Goal: Check status: Check status

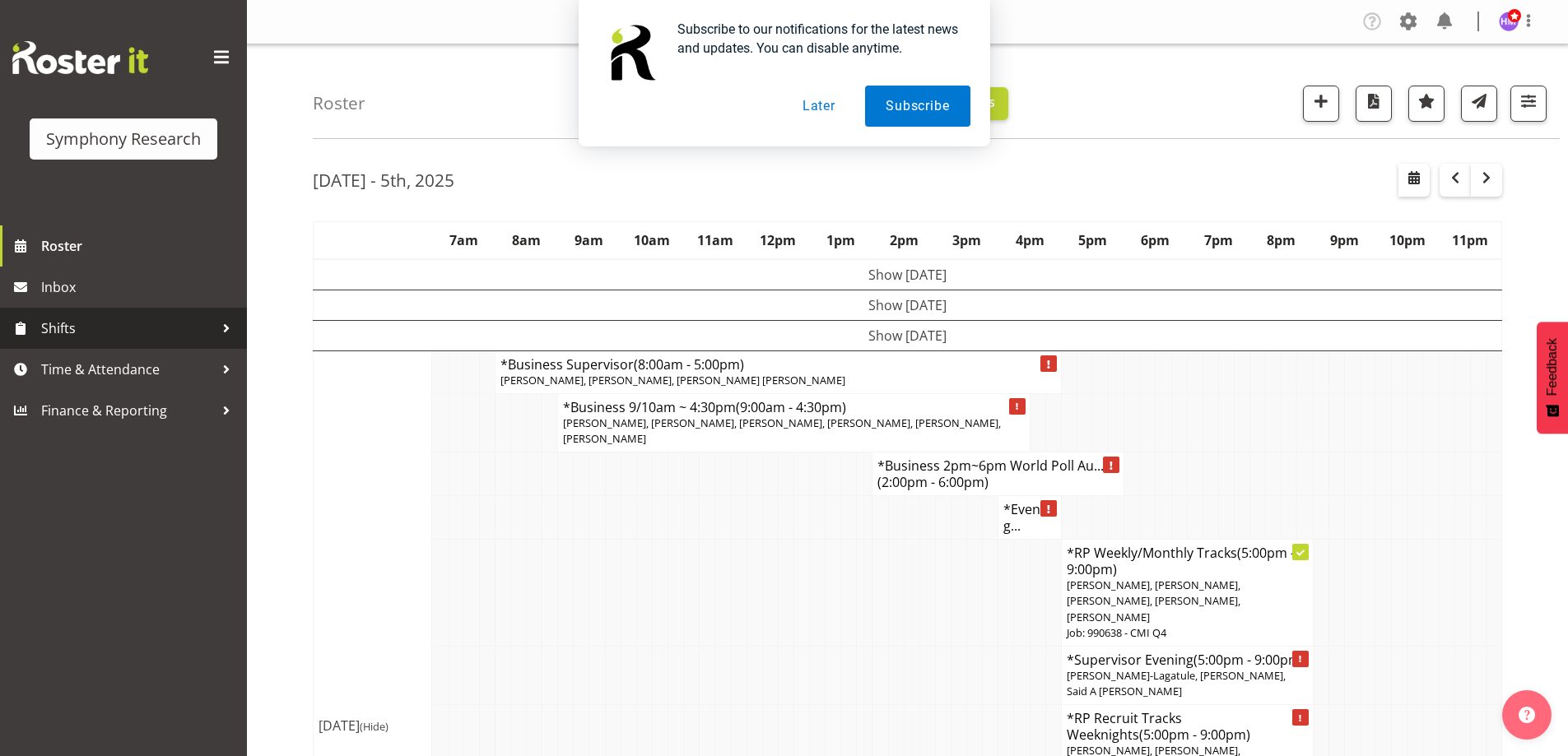
click at [78, 328] on span "Shifts" at bounding box center [128, 328] width 173 height 25
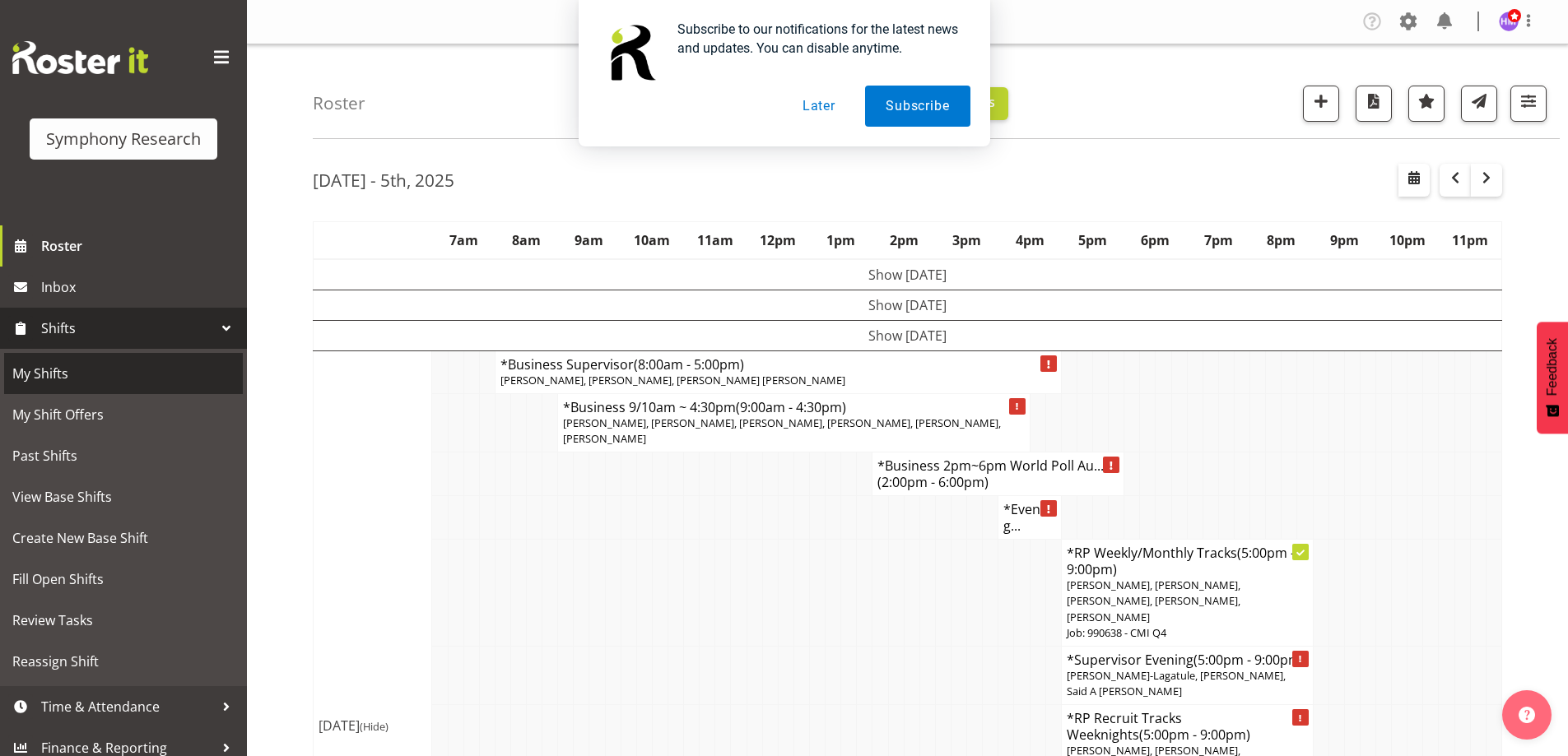
click at [62, 373] on span "My Shifts" at bounding box center [123, 373] width 222 height 25
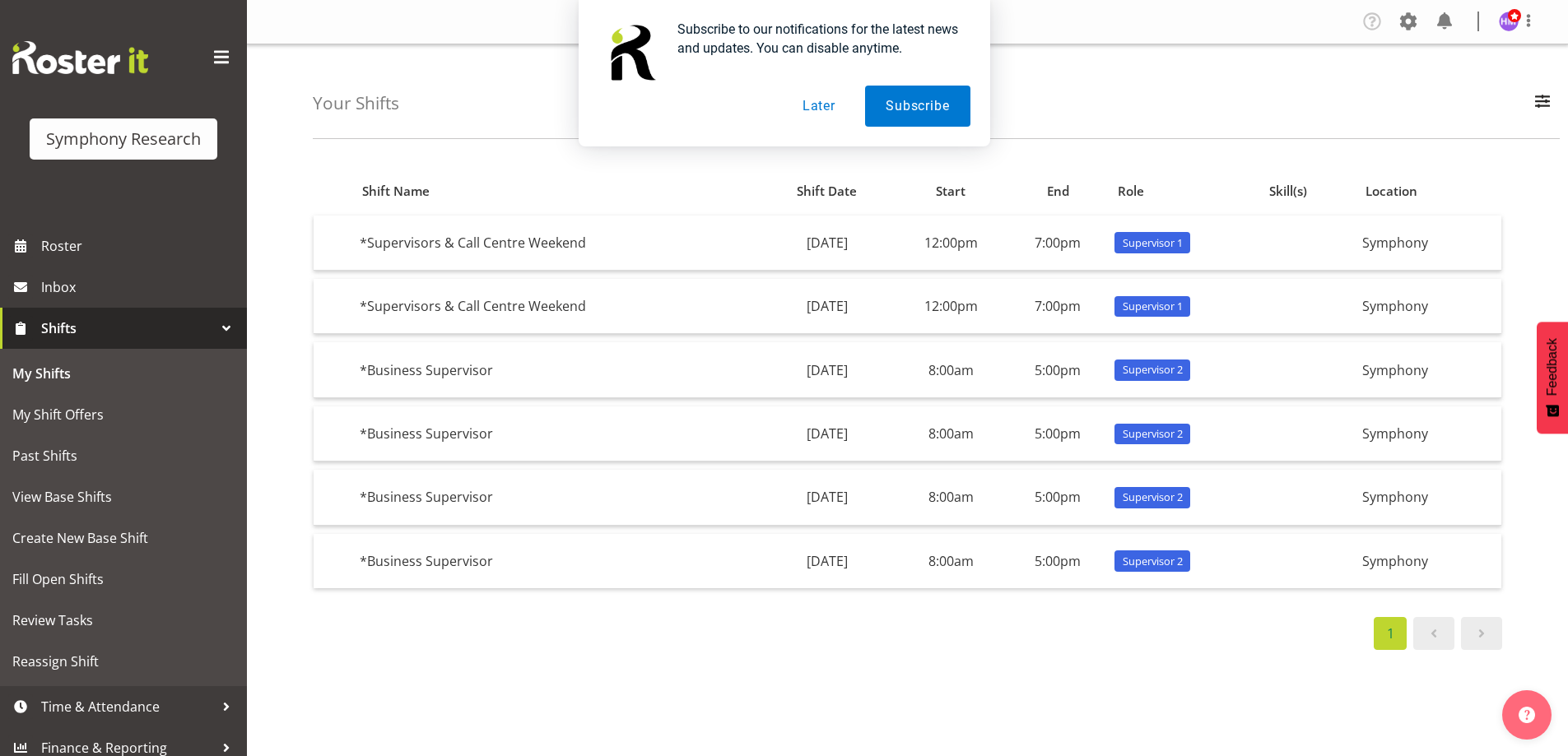
click at [825, 107] on button "Later" at bounding box center [819, 106] width 74 height 41
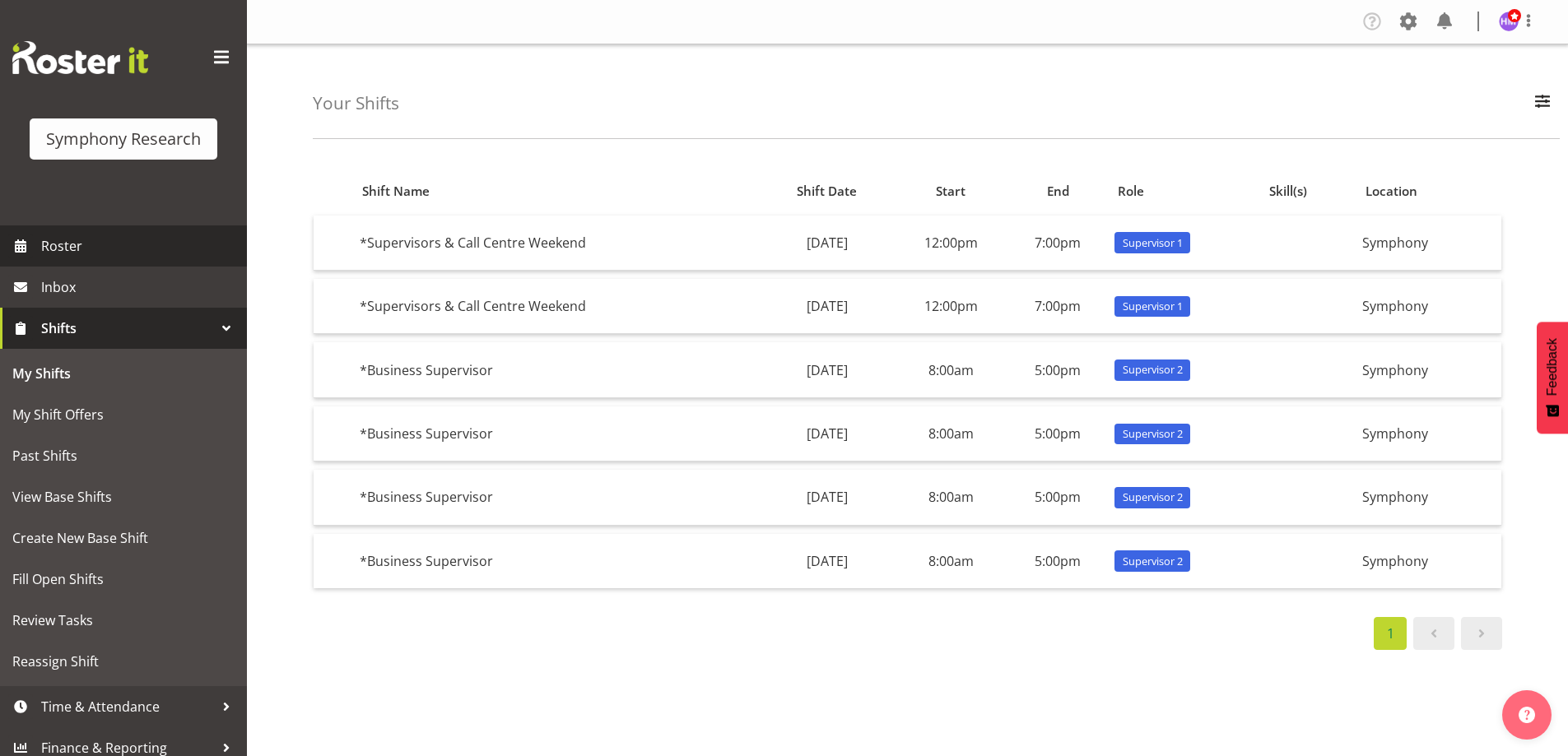
click at [85, 245] on span "Roster" at bounding box center [140, 245] width 197 height 25
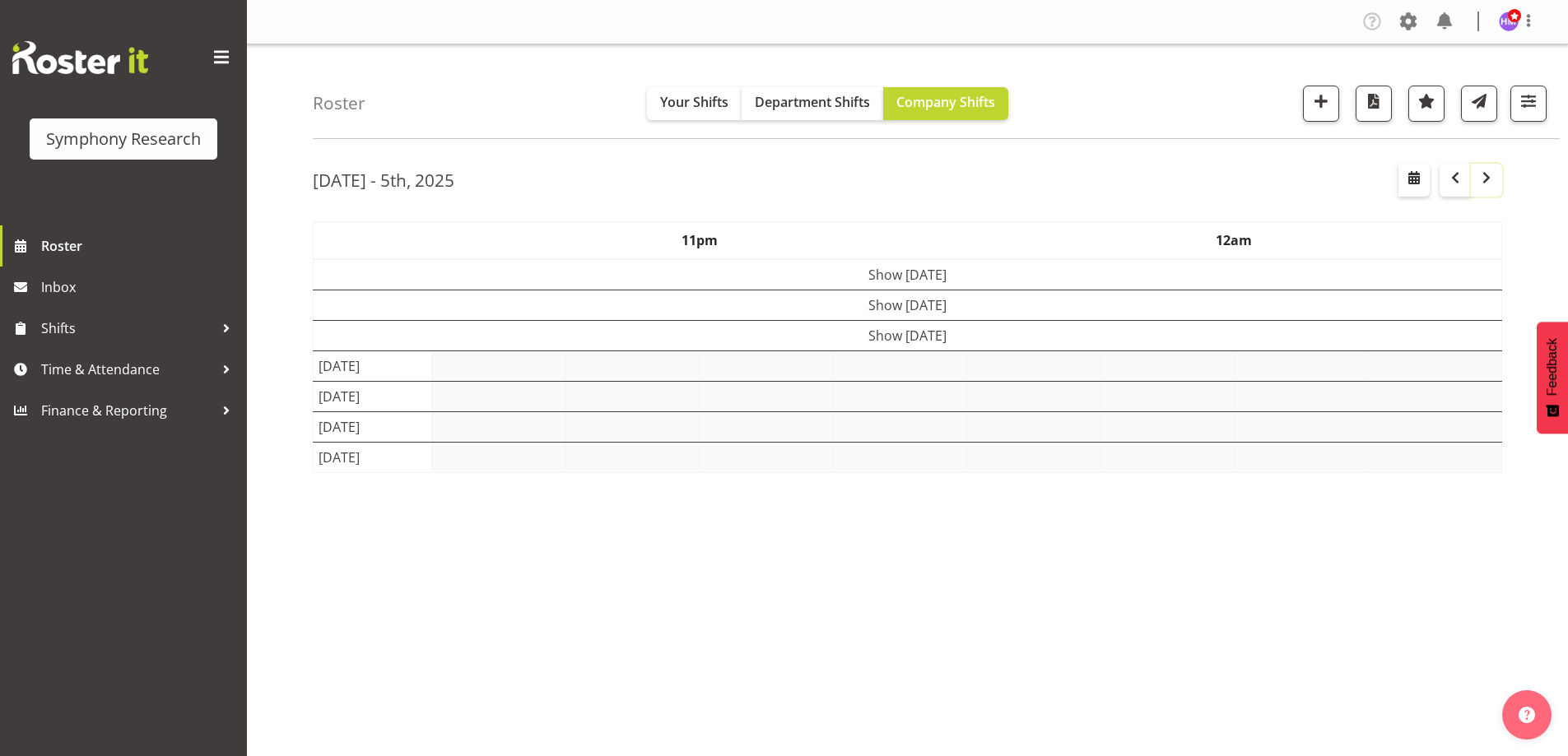
click at [1480, 174] on span "button" at bounding box center [1486, 177] width 20 height 20
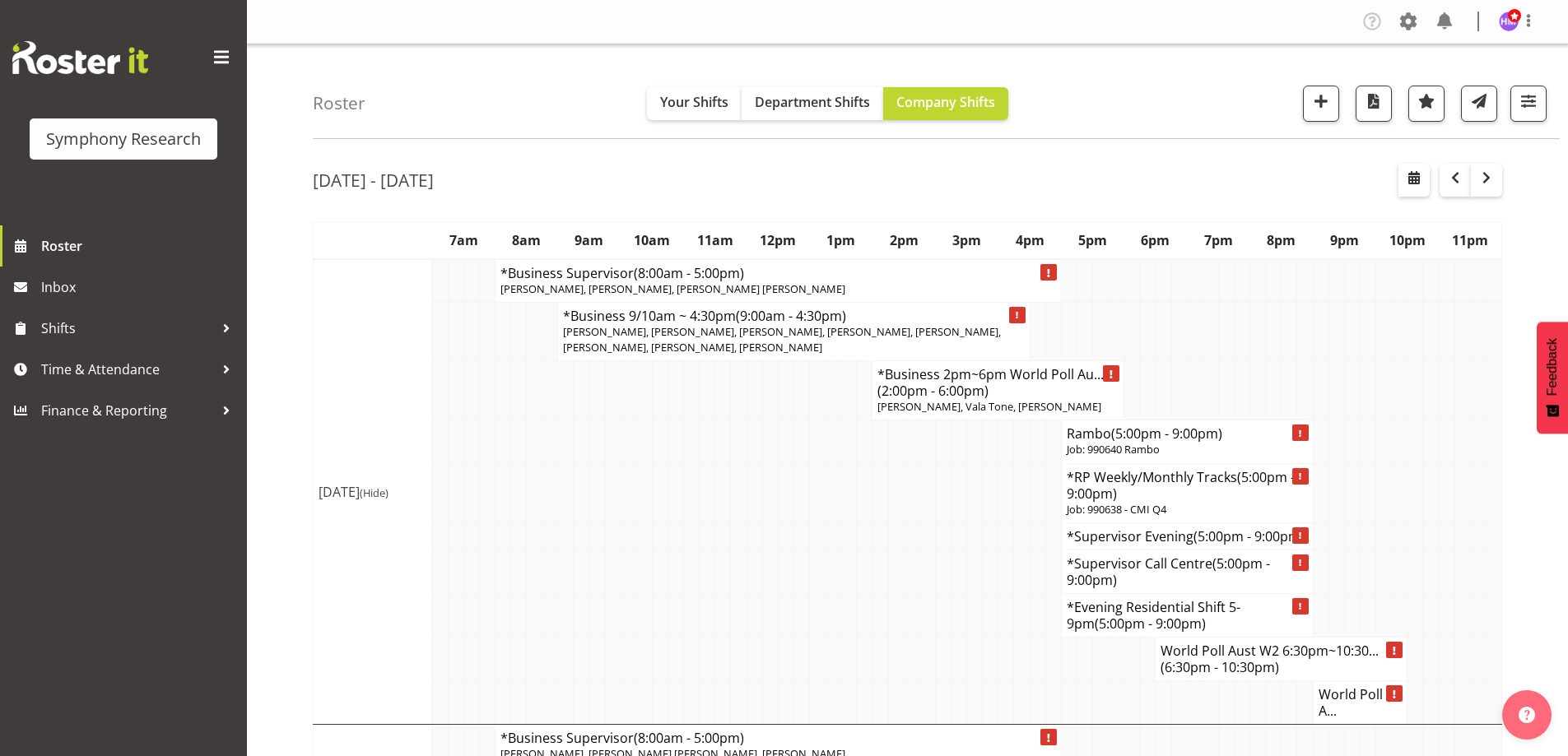
click at [619, 518] on td at bounding box center [613, 493] width 16 height 59
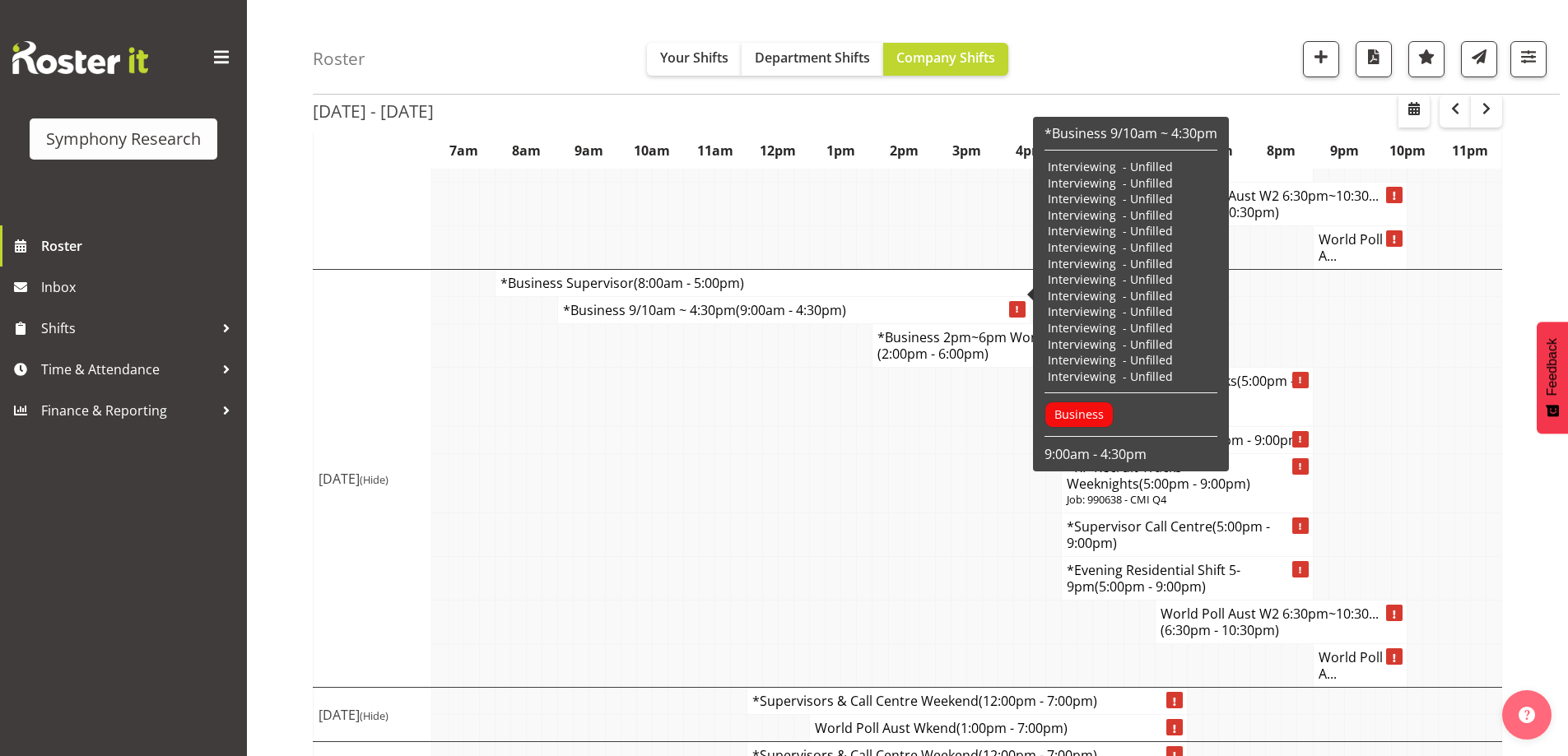
scroll to position [1887, 0]
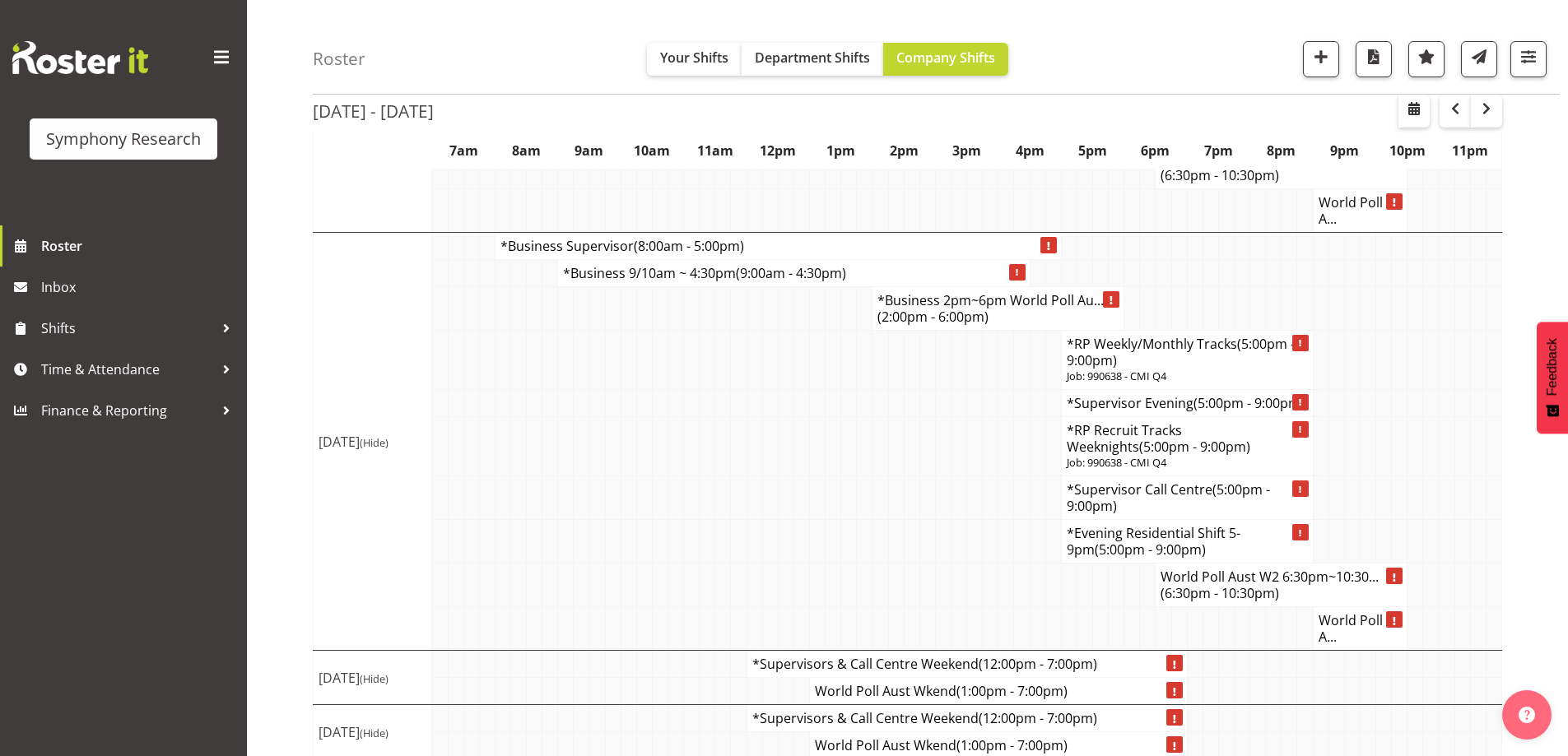
click at [709, 493] on td at bounding box center [707, 498] width 16 height 44
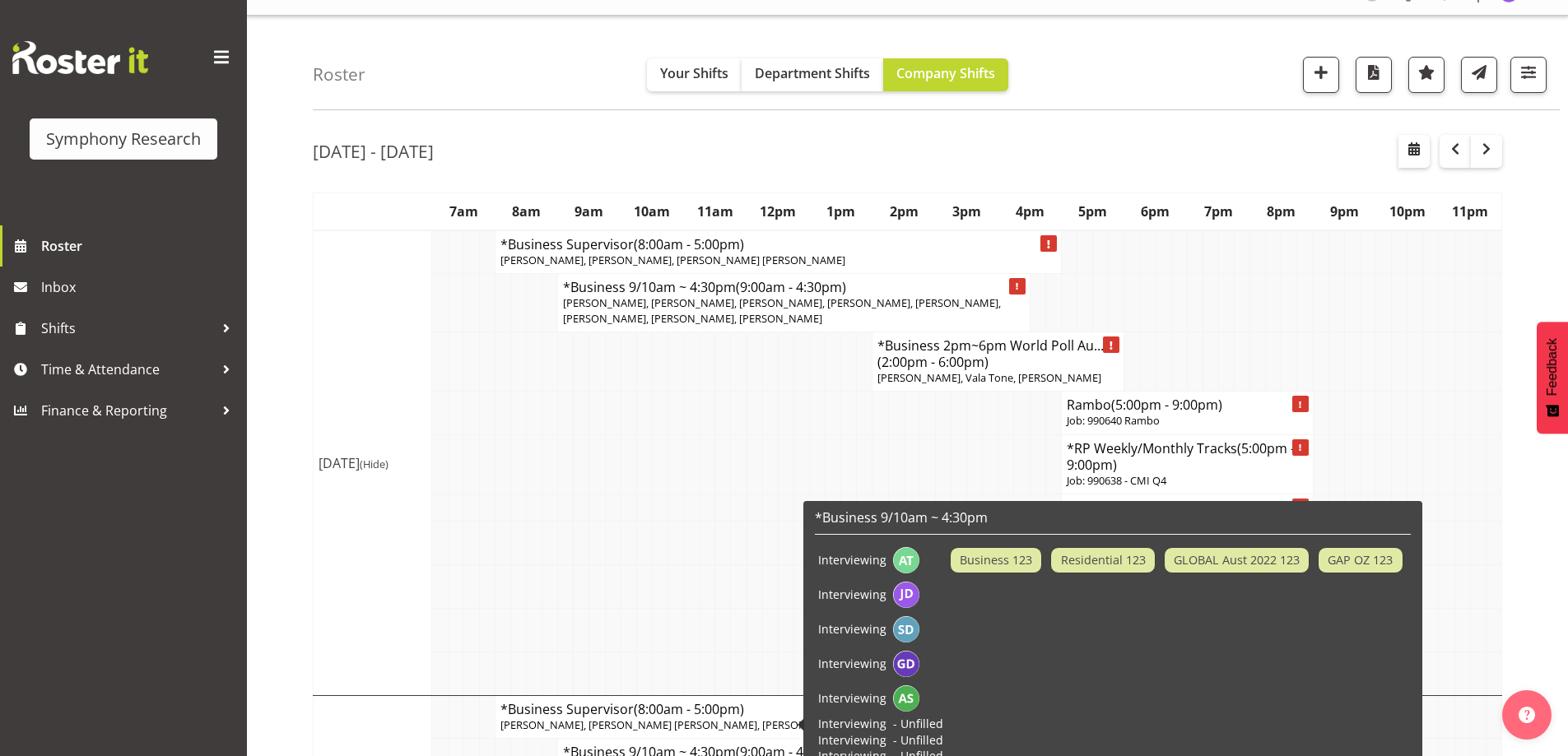
scroll to position [0, 0]
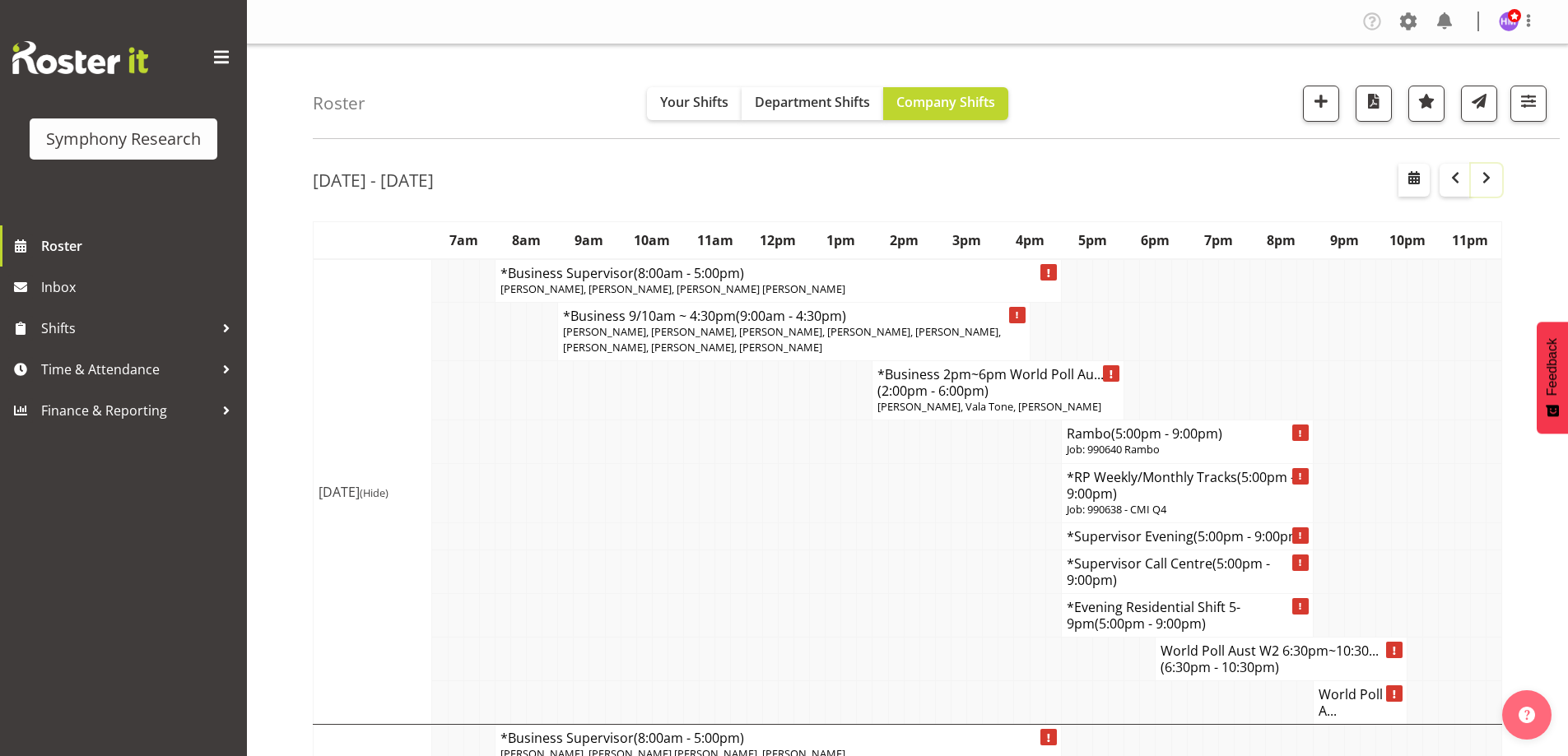
click at [1490, 181] on span "button" at bounding box center [1486, 177] width 20 height 20
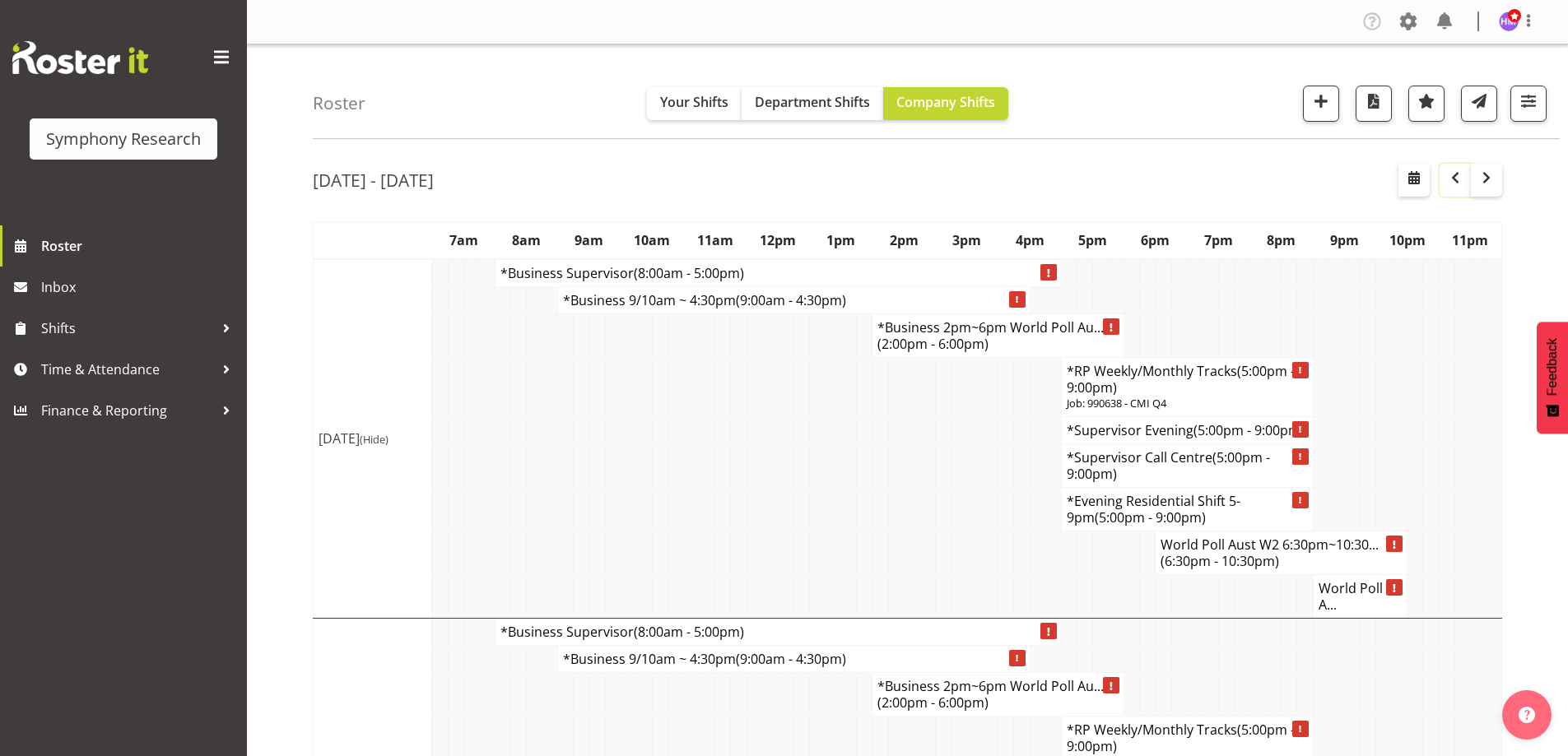
click at [1448, 178] on span "button" at bounding box center [1454, 177] width 20 height 20
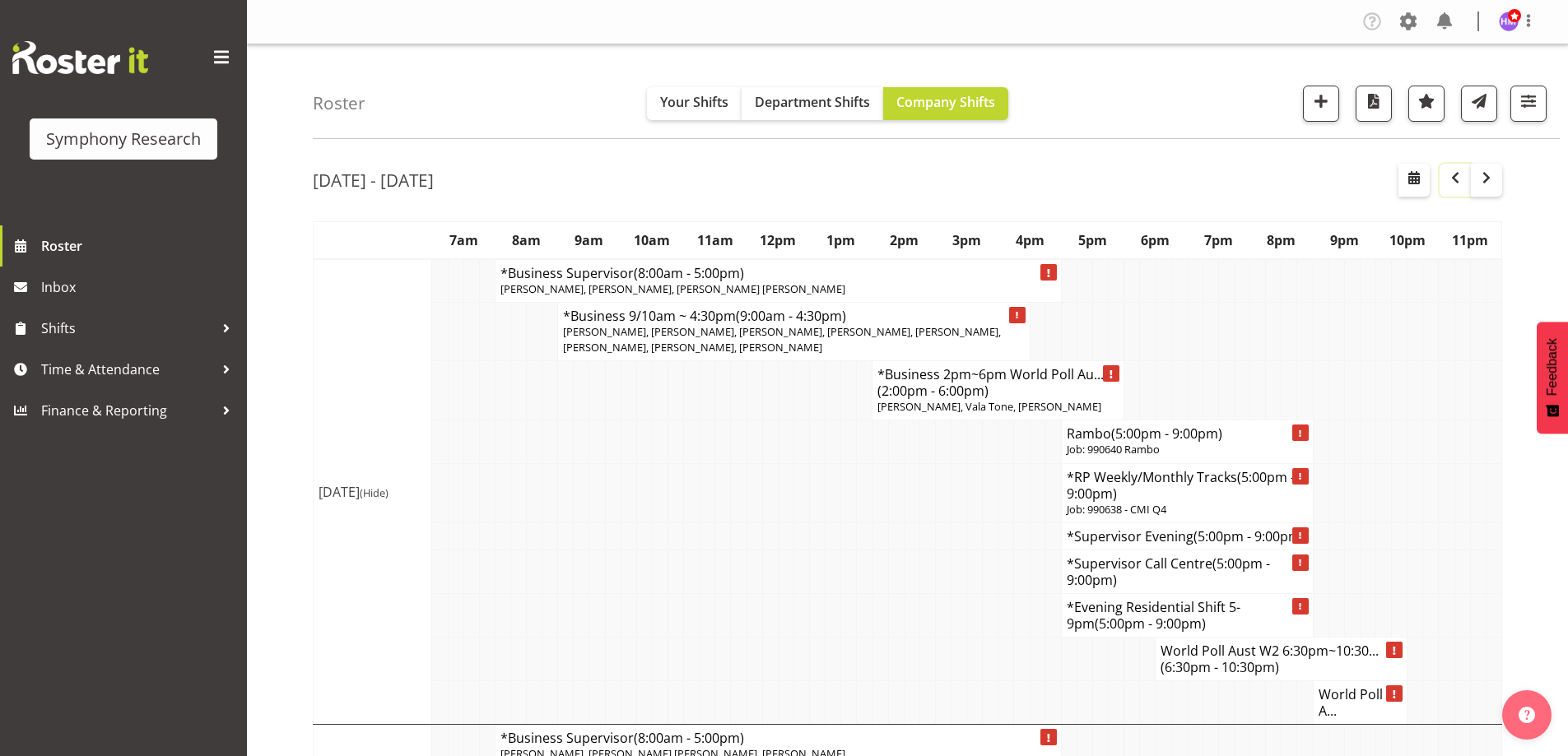
click at [1448, 178] on span "button" at bounding box center [1454, 177] width 20 height 20
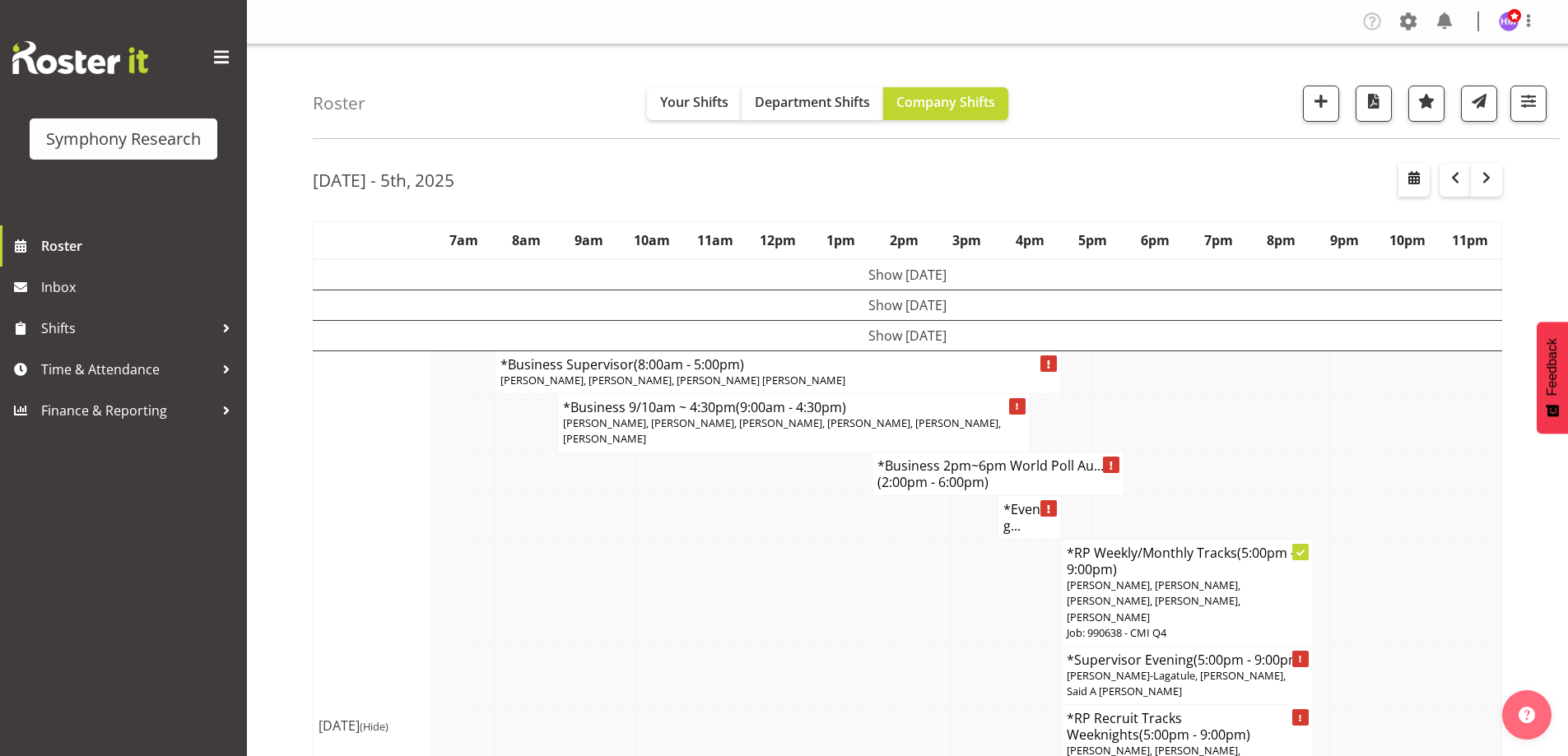
click at [517, 121] on div "Roster Your Shifts Department Shifts Company Shifts 1 Locations Clear MM Sympho…" at bounding box center [936, 92] width 1247 height 95
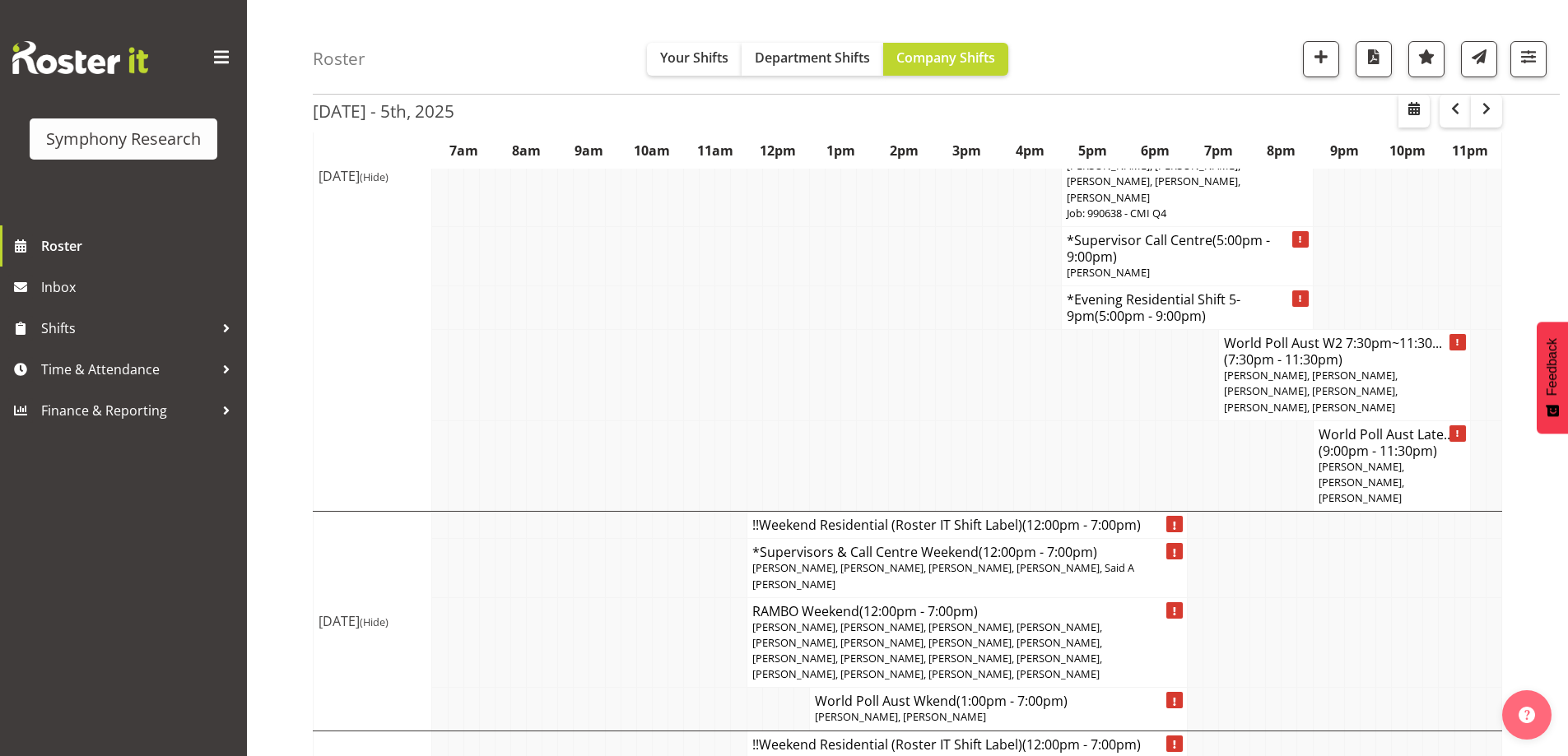
scroll to position [1323, 0]
